Goal: Task Accomplishment & Management: Use online tool/utility

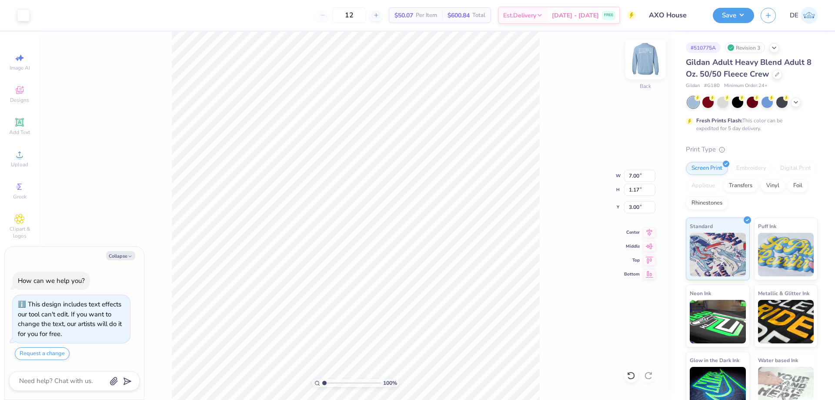
click at [644, 60] on img at bounding box center [645, 59] width 35 height 35
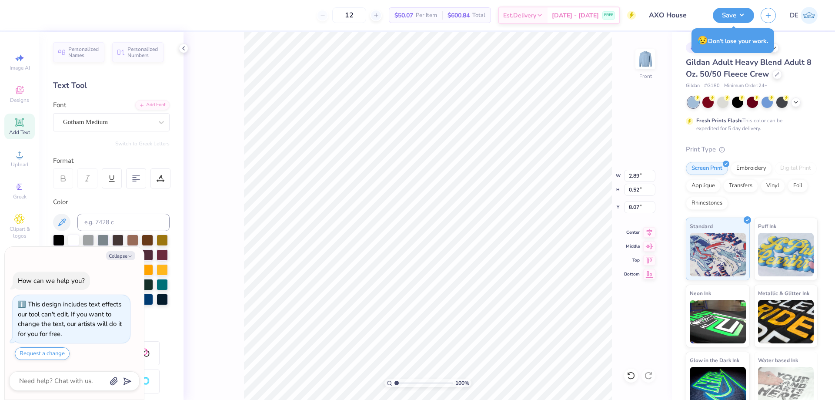
type textarea "x"
type input "11.94"
click at [28, 156] on div "Upload" at bounding box center [19, 159] width 30 height 26
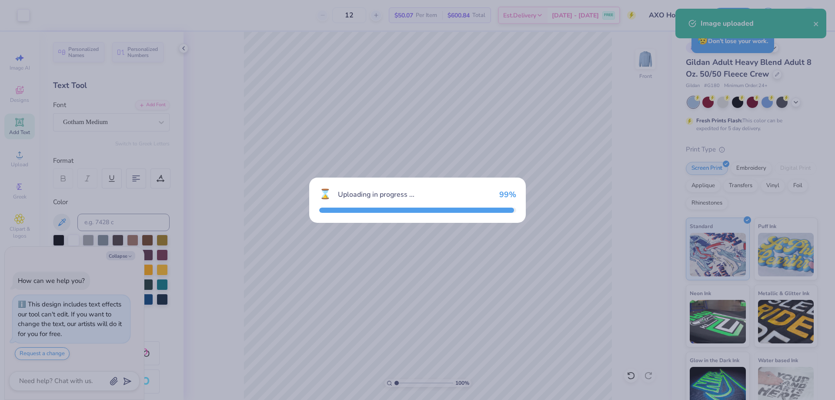
type textarea "x"
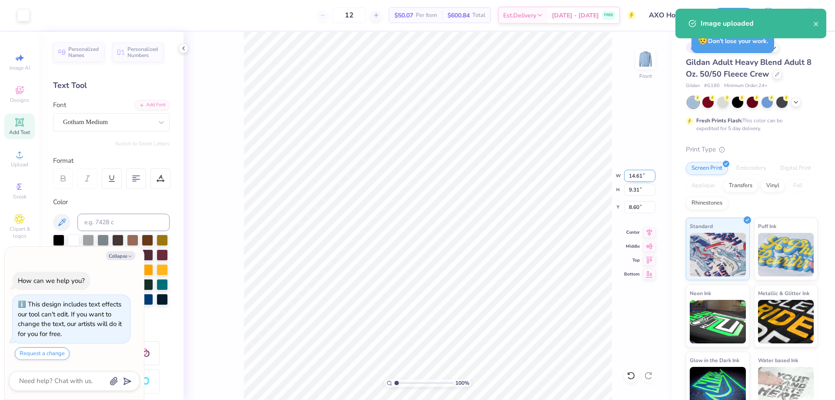
click at [630, 177] on input "14.61" at bounding box center [639, 176] width 31 height 12
type input "12"
type textarea "x"
type input "12"
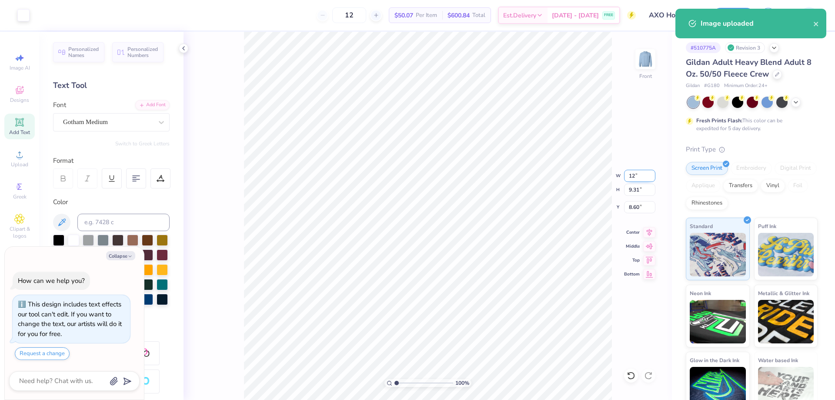
type textarea "x"
type input "12.00"
type input "7.64"
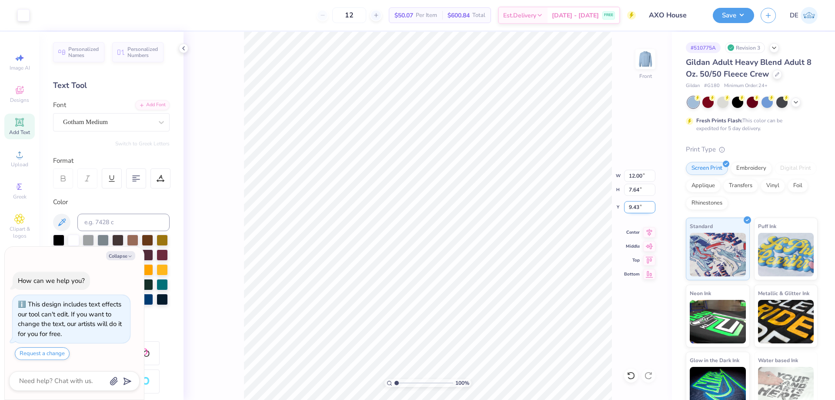
click at [636, 205] on input "9.43" at bounding box center [639, 207] width 31 height 12
type input "3"
type textarea "x"
type input "3.00"
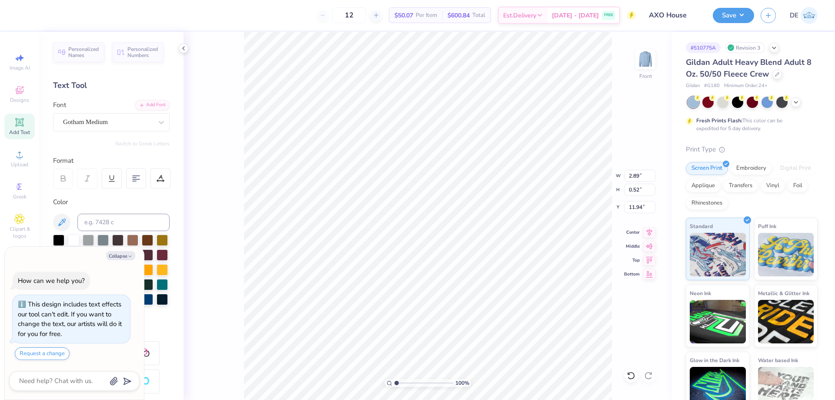
type textarea "x"
type input "10.84"
click at [339, 14] on div "Art colors 12 $50.07 Per Item $600.84 Total Est. Delivery [DATE] - [DATE] FREE …" at bounding box center [417, 200] width 835 height 400
click at [651, 63] on img at bounding box center [645, 59] width 35 height 35
click at [647, 64] on img at bounding box center [645, 59] width 35 height 35
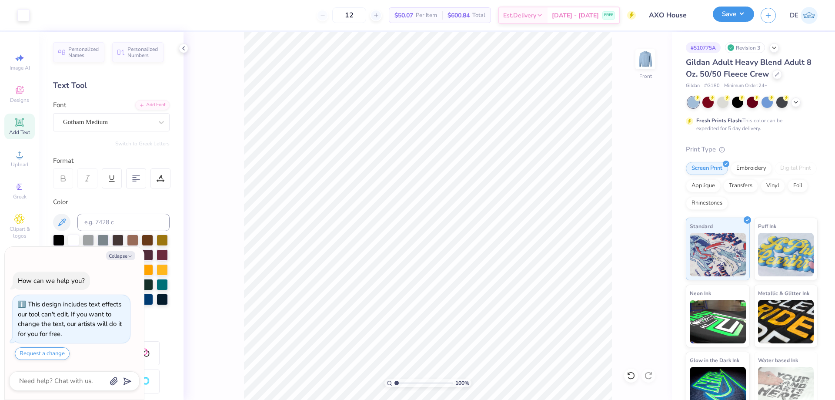
click at [733, 17] on button "Save" at bounding box center [733, 14] width 41 height 15
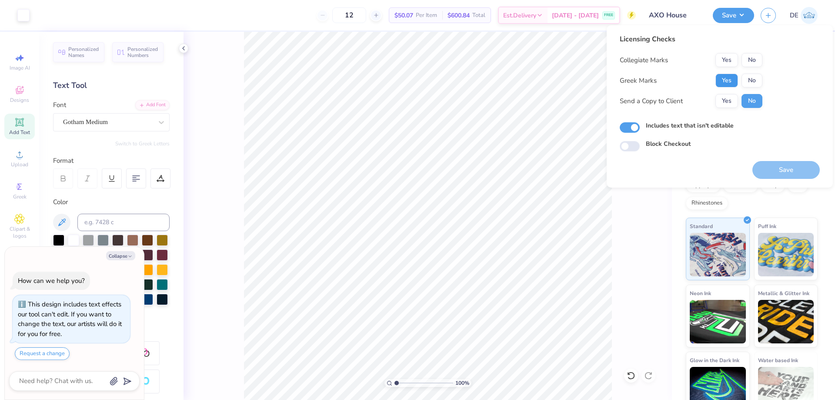
click at [725, 78] on button "Yes" at bounding box center [727, 81] width 23 height 14
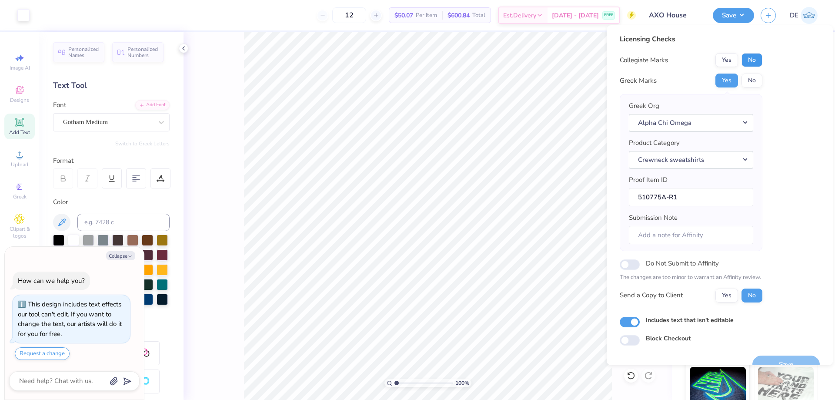
click at [757, 64] on button "No" at bounding box center [752, 60] width 21 height 14
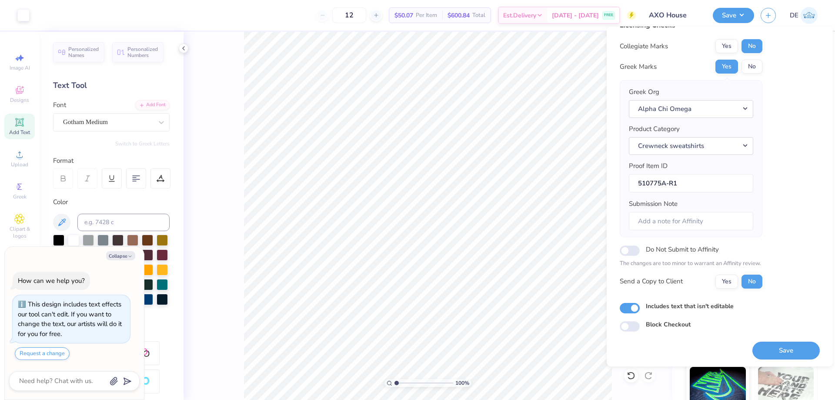
scroll to position [17, 0]
click at [790, 350] on button "Save" at bounding box center [786, 349] width 67 height 18
type textarea "x"
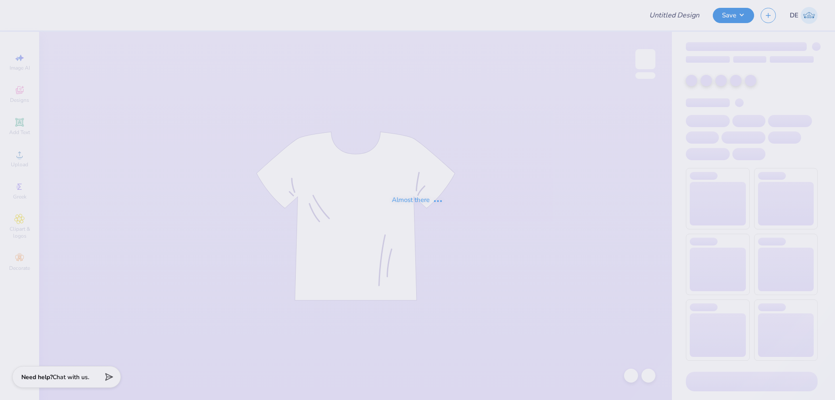
type input "Miracle Hoodies 2025"
